Goal: Task Accomplishment & Management: Use online tool/utility

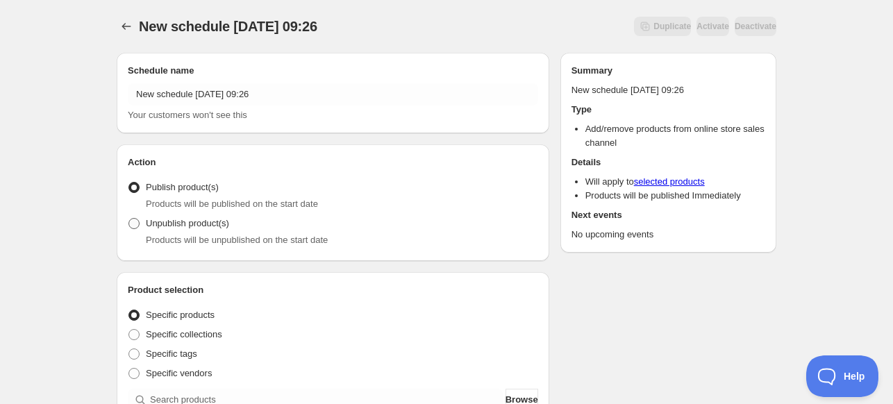
click at [192, 227] on span "Unpublish product(s)" at bounding box center [187, 223] width 83 height 10
click at [129, 219] on input "Unpublish product(s)" at bounding box center [128, 218] width 1 height 1
radio input "true"
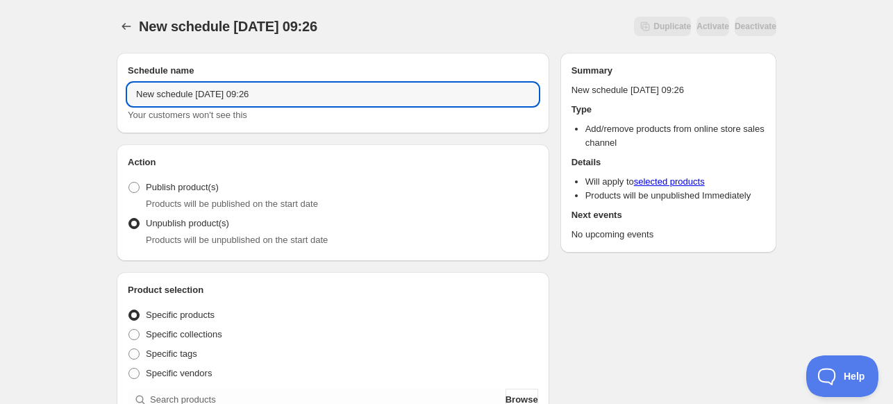
drag, startPoint x: 280, startPoint y: 96, endPoint x: -93, endPoint y: 108, distance: 372.9
click at [0, 108] on html "New schedule [DATE] 09:26. This page is ready New schedule [DATE] 09:26 Duplica…" at bounding box center [446, 202] width 893 height 404
click at [117, 0] on button "Submit" at bounding box center [137, 7] width 40 height 15
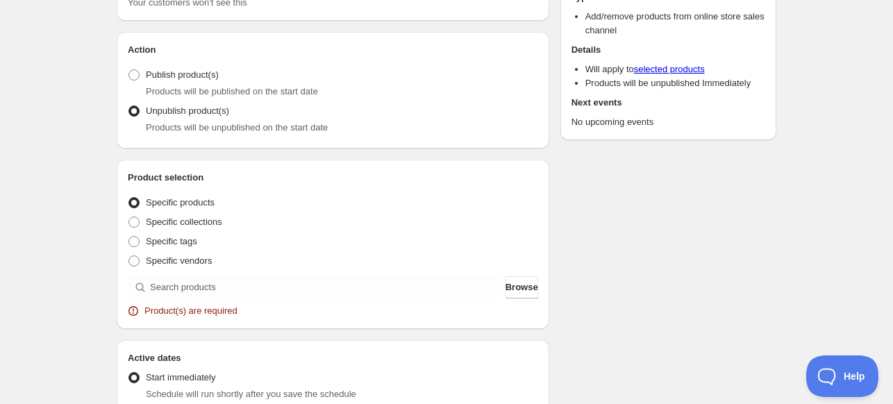
scroll to position [208, 0]
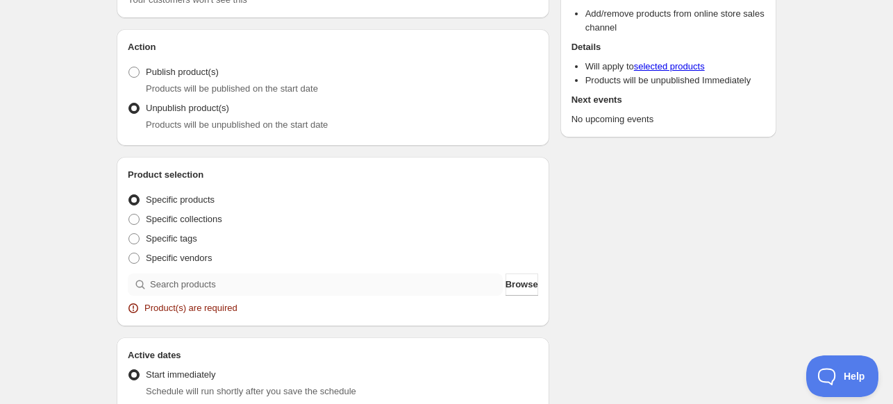
type input "20th Legacy September Unpub"
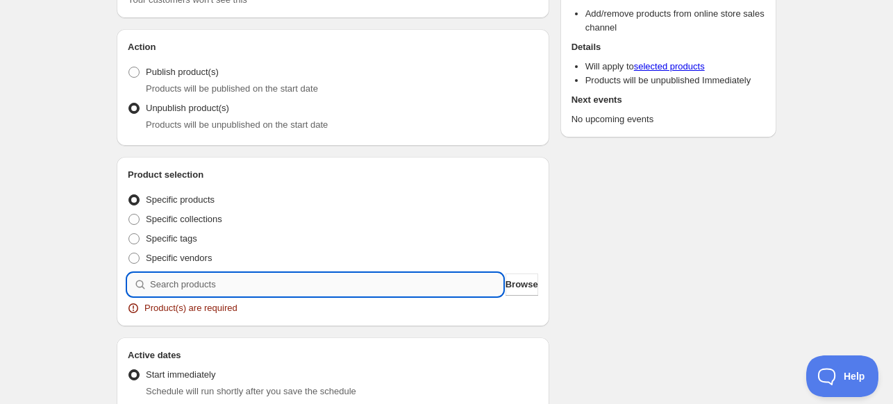
click at [217, 277] on input "search" at bounding box center [326, 285] width 353 height 22
type input "c"
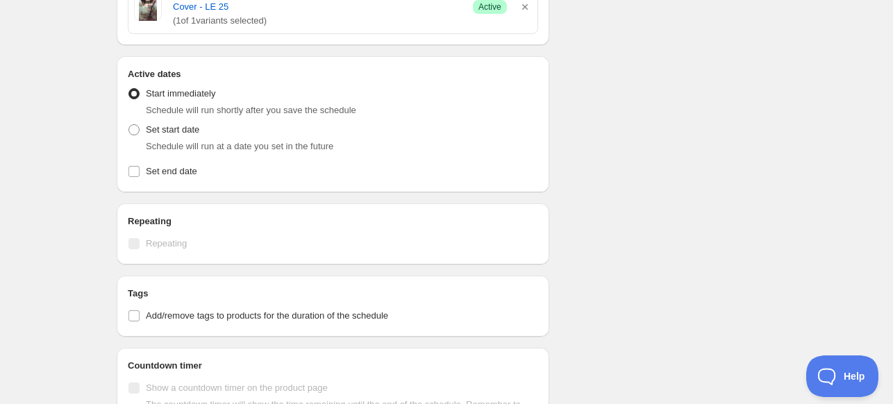
scroll to position [625, 0]
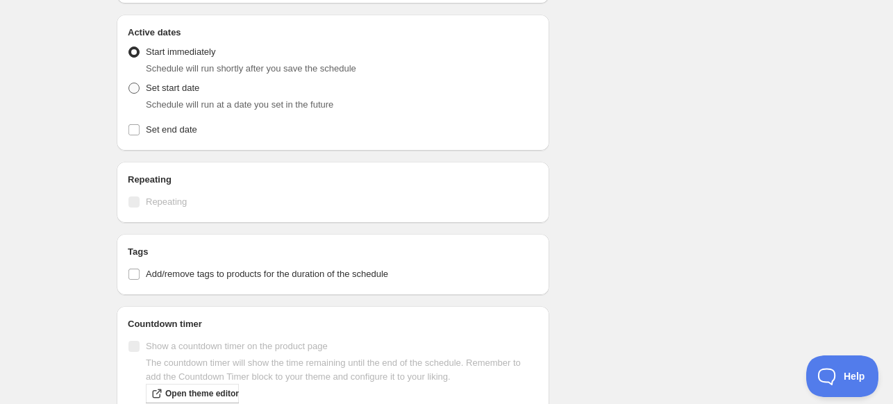
click at [156, 96] on label "Set start date" at bounding box center [164, 87] width 72 height 19
click at [129, 83] on input "Set start date" at bounding box center [128, 83] width 1 height 1
radio input "true"
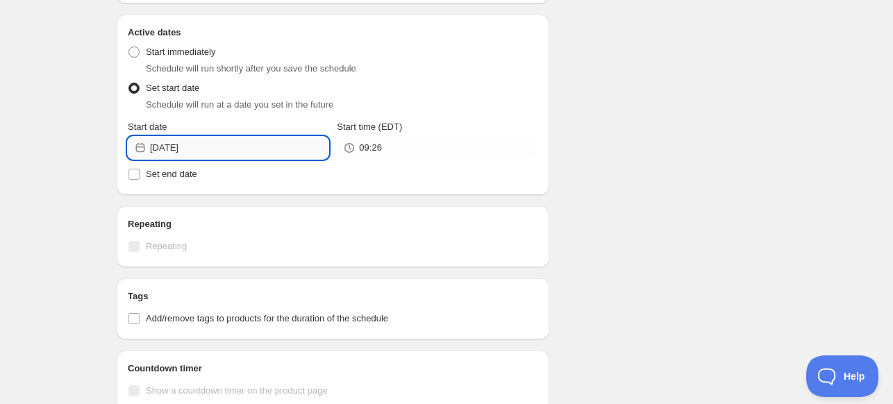
click at [158, 149] on input "[DATE]" at bounding box center [239, 148] width 178 height 22
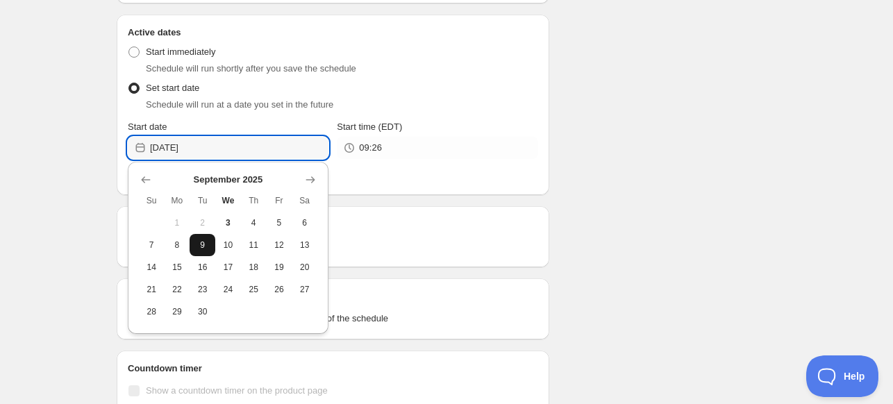
click at [204, 252] on button "9" at bounding box center [203, 245] width 26 height 22
type input "[DATE]"
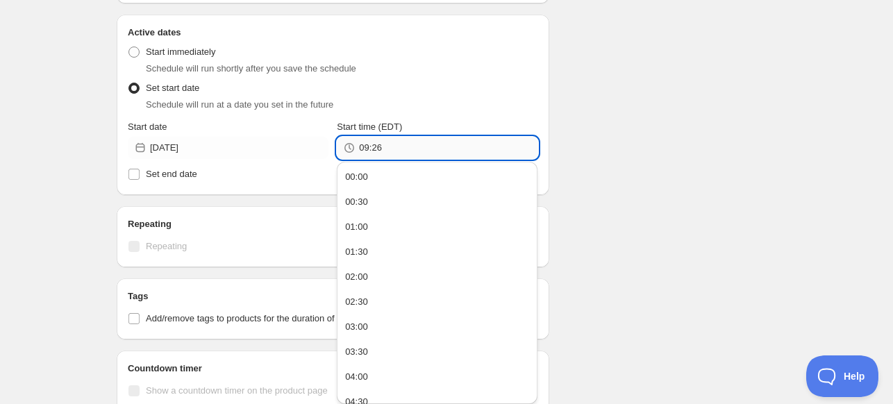
click at [419, 148] on input "09:26" at bounding box center [448, 148] width 178 height 22
click at [398, 169] on button "00:00" at bounding box center [437, 177] width 192 height 22
type input "00:00"
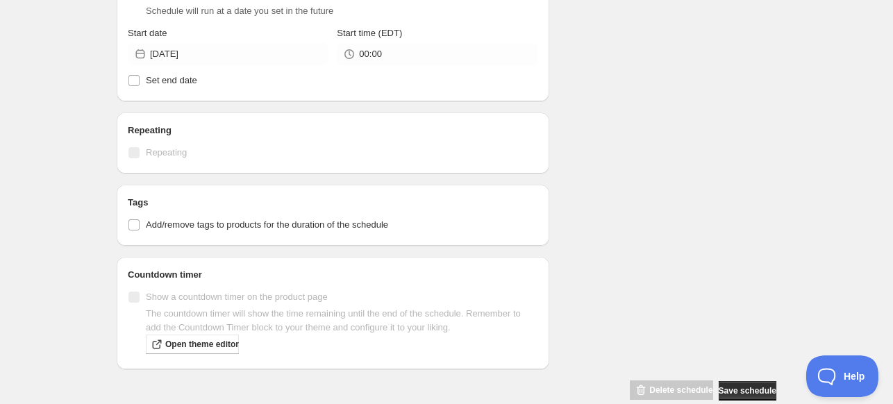
scroll to position [741, 0]
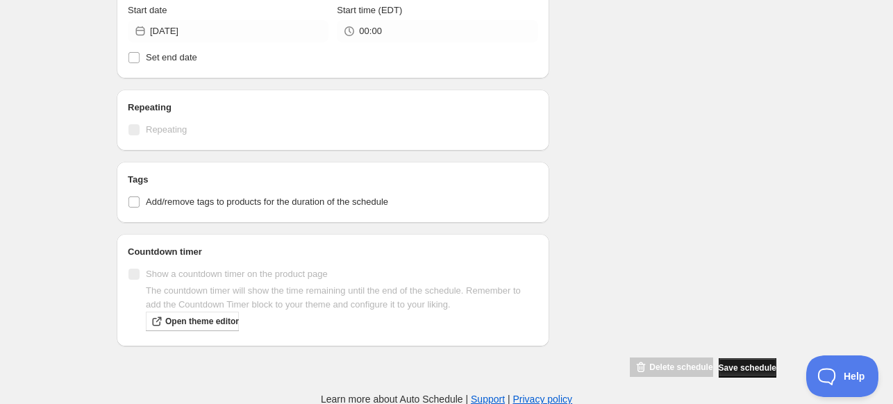
click at [737, 362] on span "Save schedule" at bounding box center [747, 367] width 58 height 11
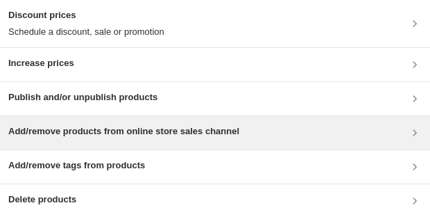
click at [101, 44] on h3 "Add/remove products from online store sales channel" at bounding box center [123, 131] width 231 height 14
